Goal: Information Seeking & Learning: Learn about a topic

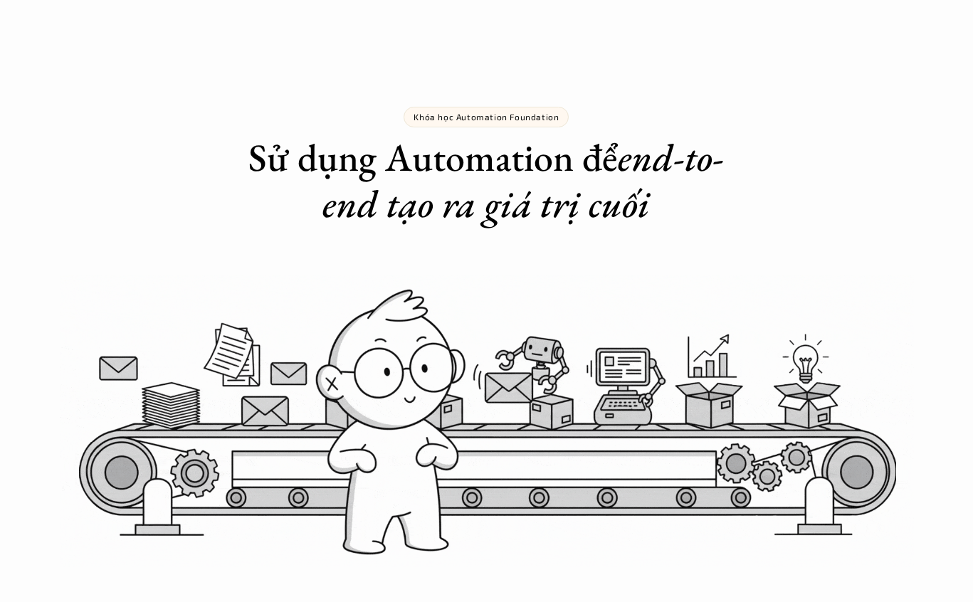
scroll to position [4935, 0]
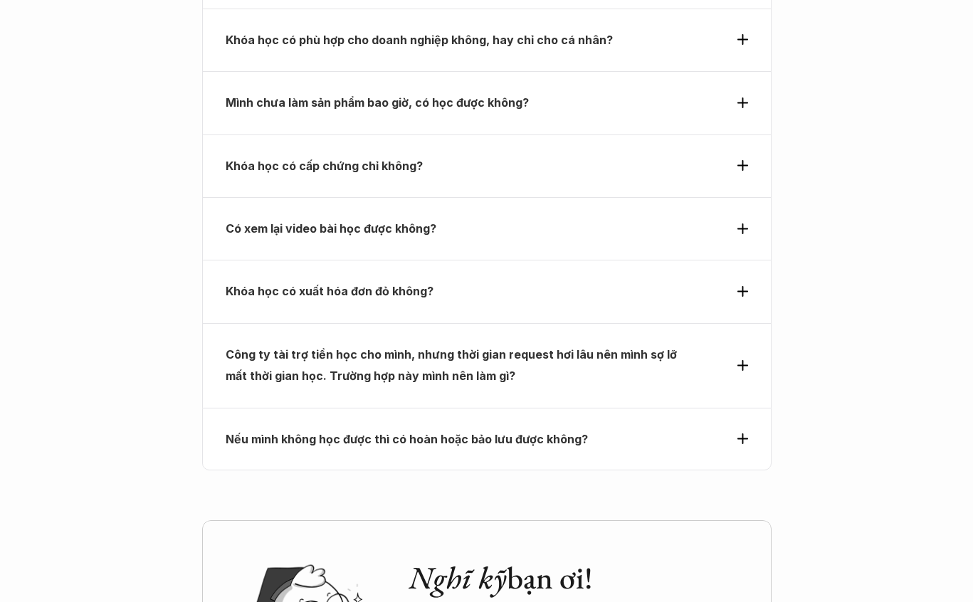
click at [330, 284] on strong "Khóa học có xuất hóa đơn đỏ không?" at bounding box center [330, 291] width 208 height 14
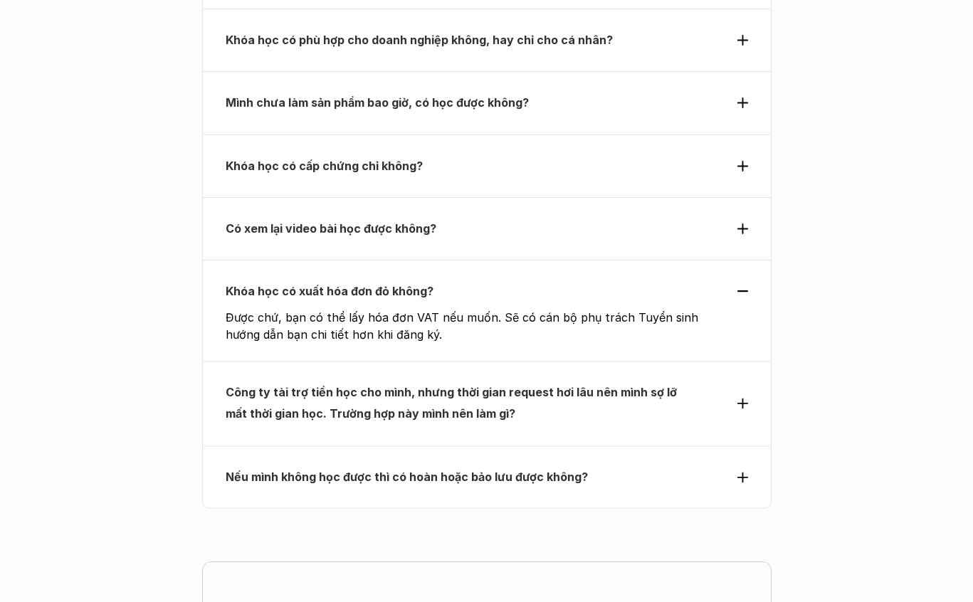
click at [331, 284] on strong "Khóa học có xuất hóa đơn đỏ không?" at bounding box center [330, 291] width 208 height 14
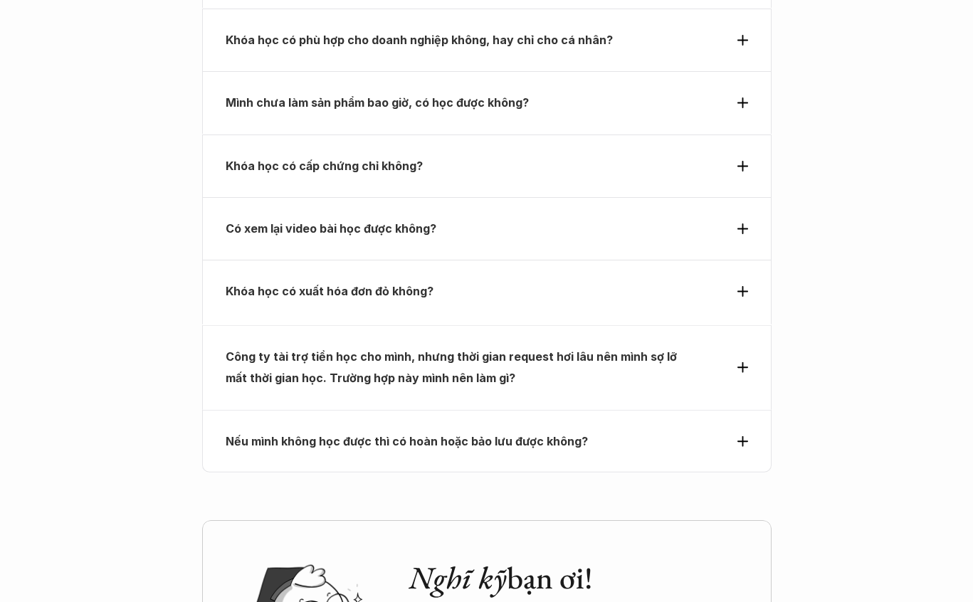
click at [356, 204] on div "Có xem lại video bài học được không?" at bounding box center [486, 228] width 569 height 63
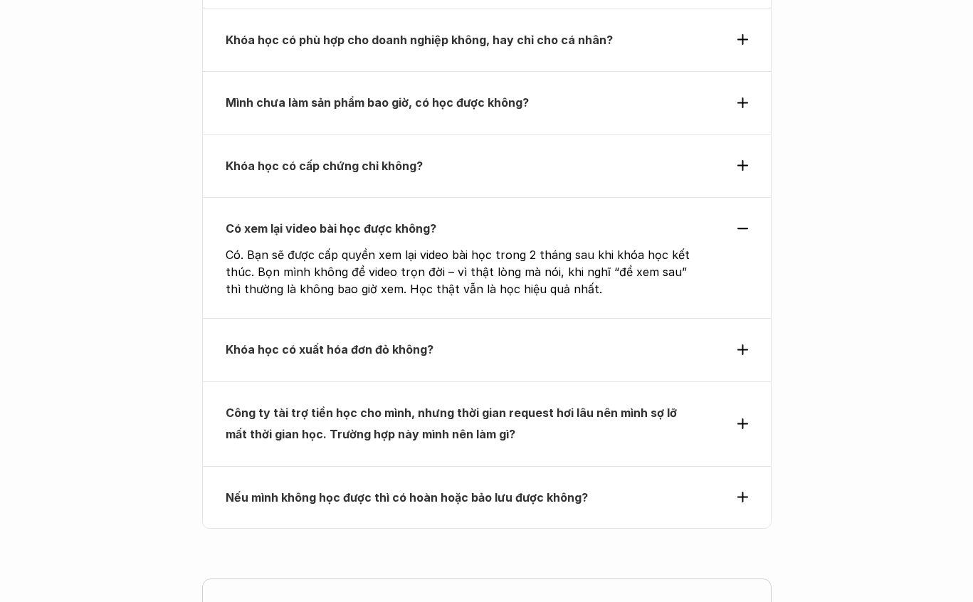
click at [493, 401] on div "Công ty tài trợ tiền học cho mình, nhưng thời gian request hơi lâu nên mình sợ …" at bounding box center [486, 424] width 569 height 85
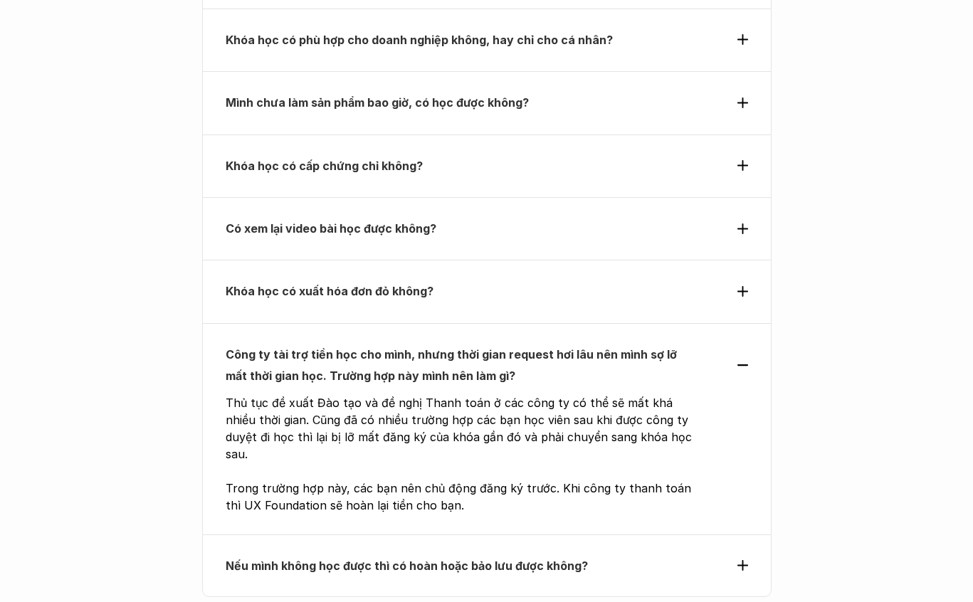
click at [246, 535] on div "Nếu mình không học được thì có hoàn hoặc bảo lưu được không?" at bounding box center [486, 566] width 569 height 63
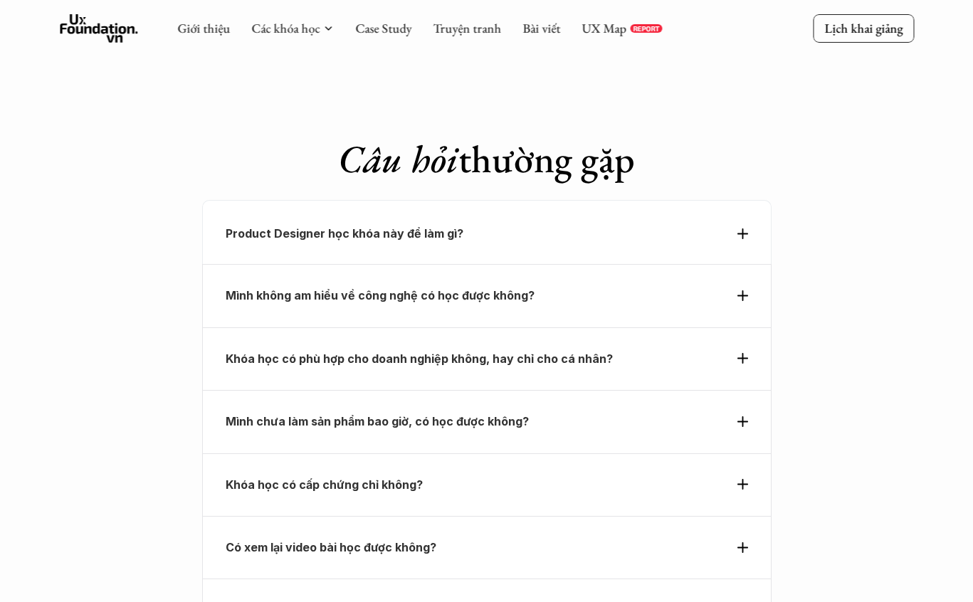
scroll to position [4510, 0]
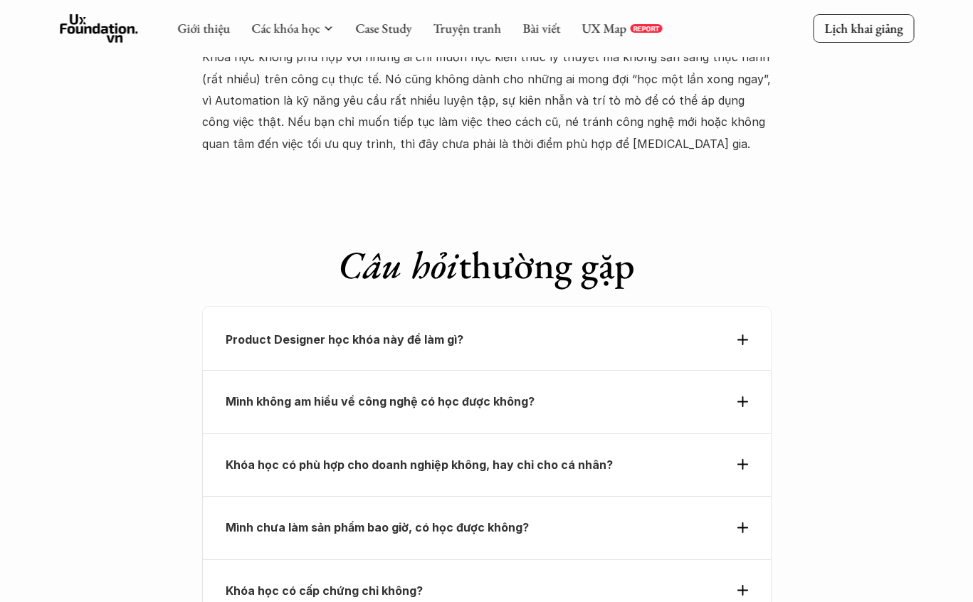
click at [461, 49] on div "Giới thiệu Các khóa học Case Study Truyện tranh Bài viết UX Map REPORT Lịch kha…" at bounding box center [486, 28] width 973 height 57
click at [454, 38] on div "Giới thiệu Các khóa học Case Study Truyện tranh Bài viết UX Map REPORT" at bounding box center [419, 28] width 485 height 28
click at [453, 34] on link "Truyện tranh" at bounding box center [467, 28] width 68 height 16
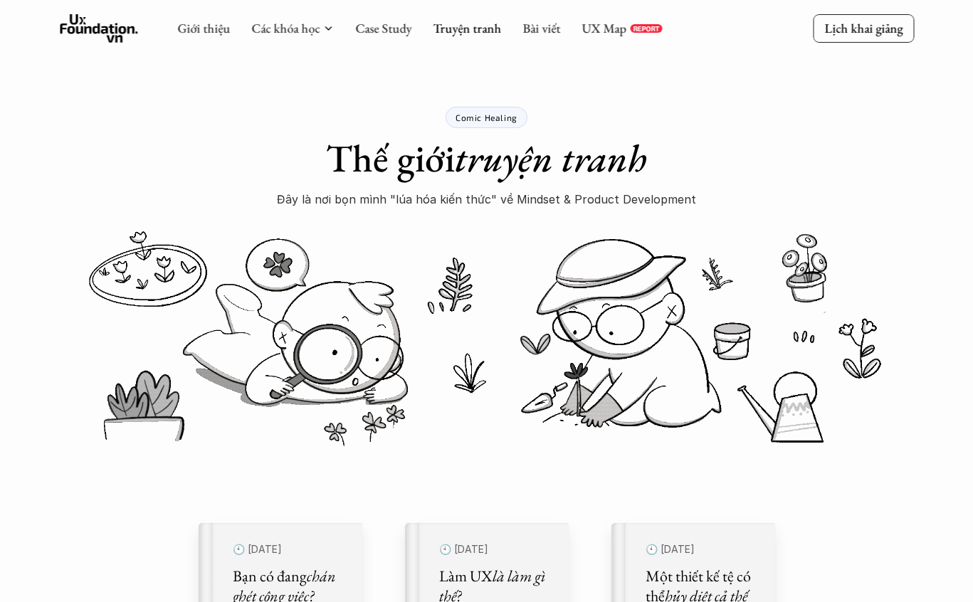
click at [559, 27] on div "Giới thiệu Các khóa học Case Study Truyện tranh Bài viết UX Map REPORT" at bounding box center [419, 28] width 485 height 28
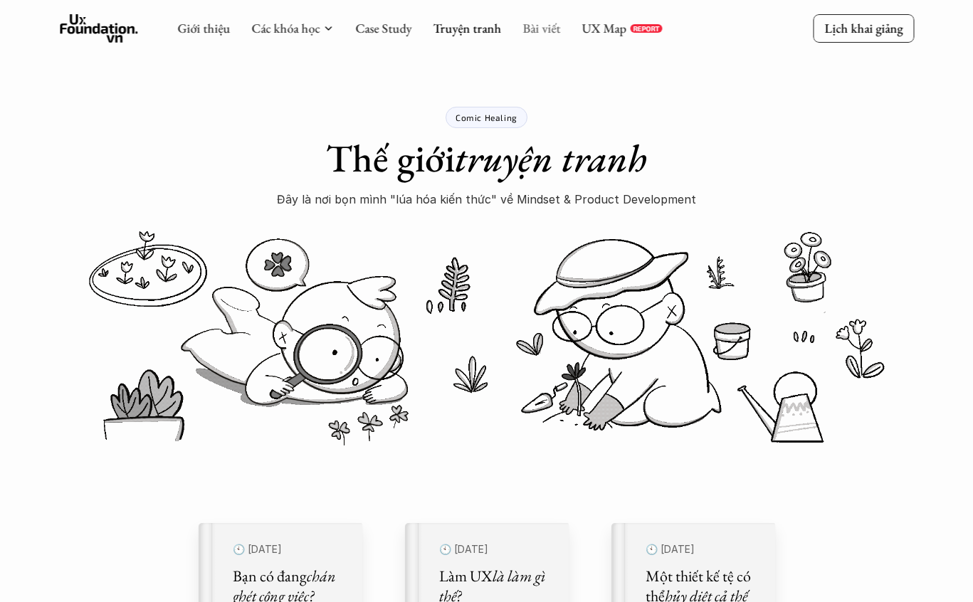
click at [550, 25] on link "Bài viết" at bounding box center [541, 28] width 38 height 16
